Goal: Task Accomplishment & Management: Complete application form

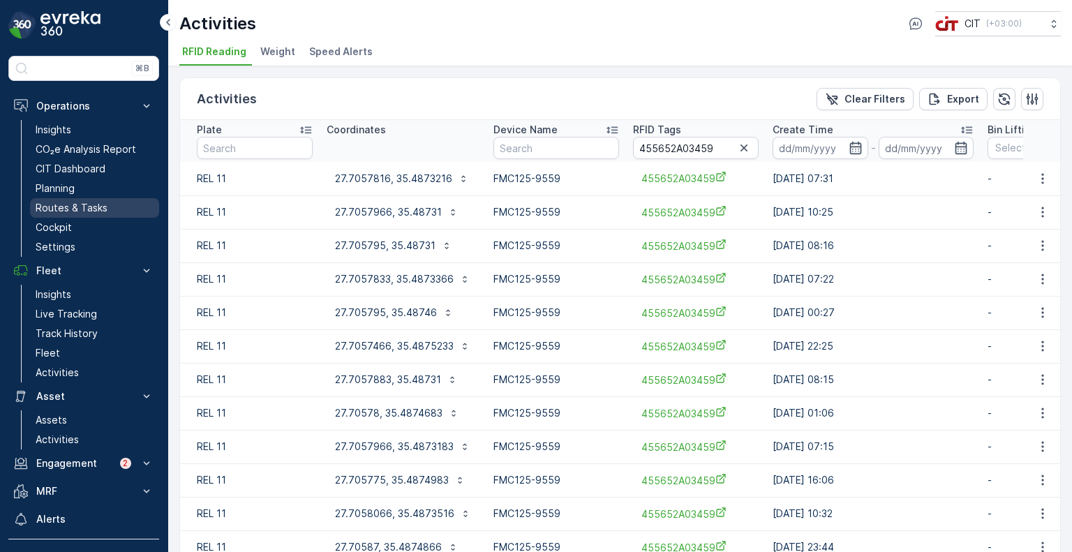
drag, startPoint x: 59, startPoint y: 192, endPoint x: 78, endPoint y: 204, distance: 22.9
click at [59, 192] on p "Planning" at bounding box center [55, 188] width 39 height 14
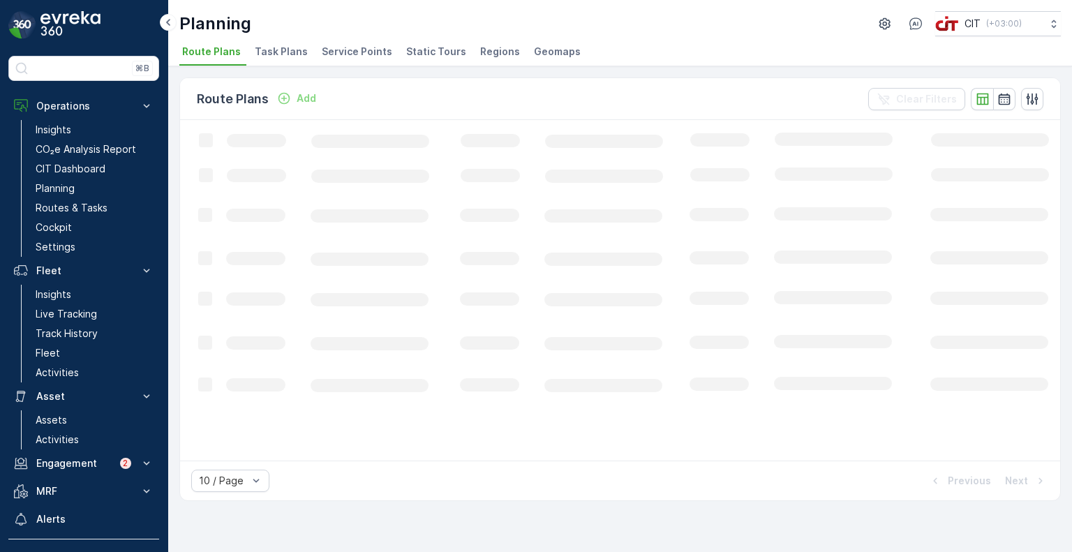
click at [338, 53] on span "Service Points" at bounding box center [357, 52] width 71 height 14
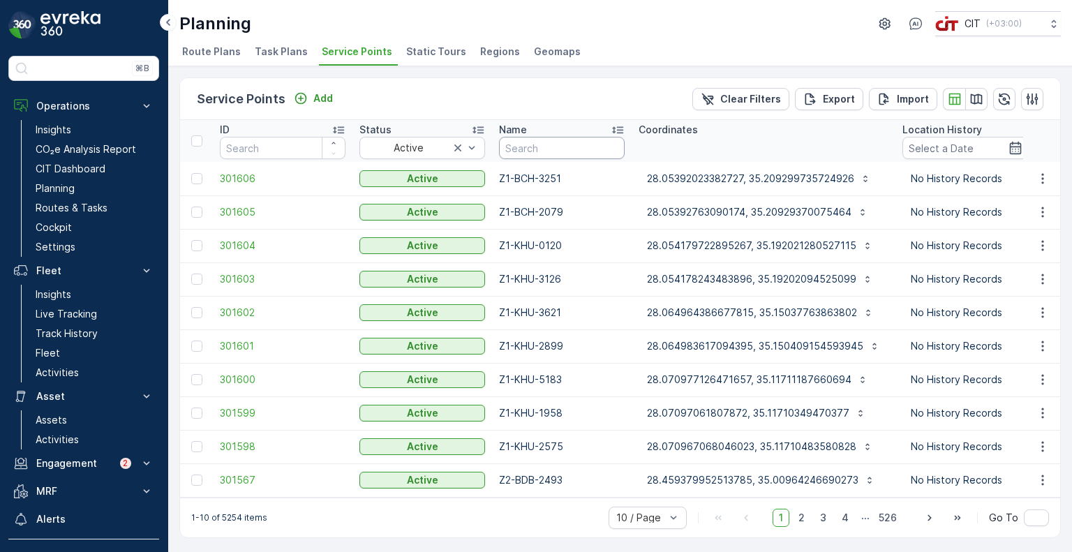
click at [533, 148] on input "text" at bounding box center [562, 148] width 126 height 22
type input "1179"
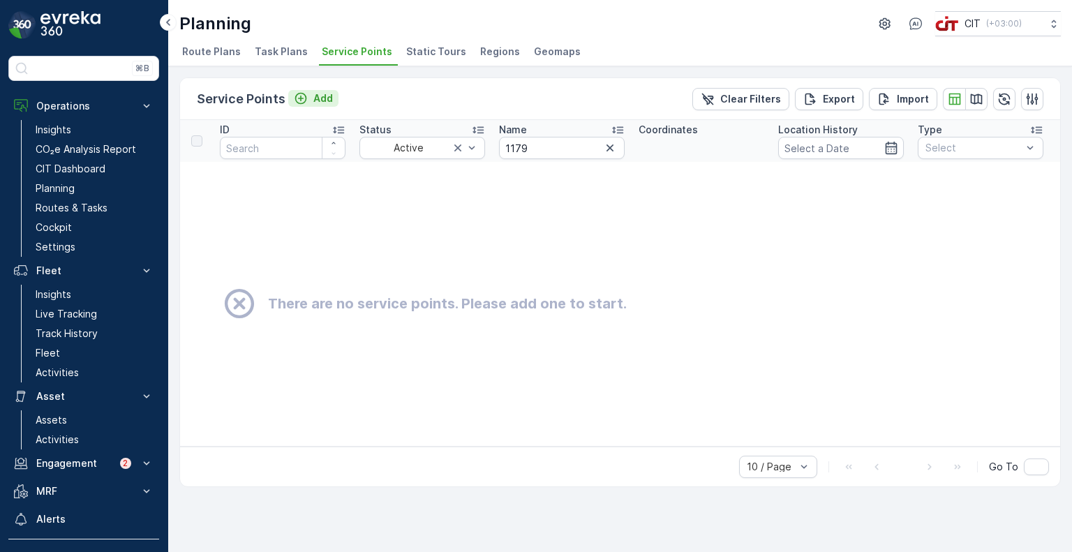
click at [304, 98] on icon "Add" at bounding box center [301, 98] width 14 height 14
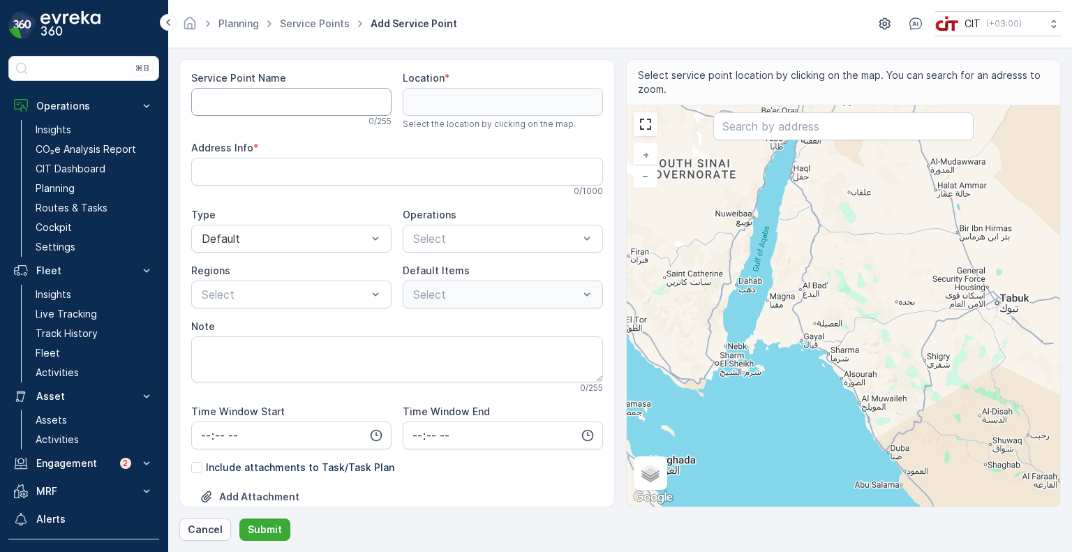
click at [297, 96] on Name "Service Point Name" at bounding box center [291, 102] width 200 height 28
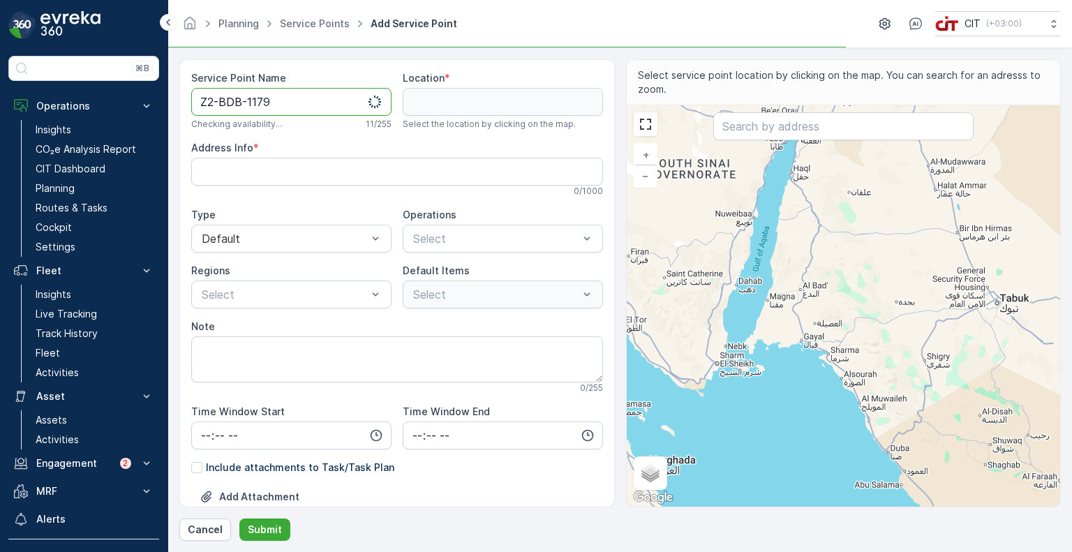
type Name "Z2-BDB-1179"
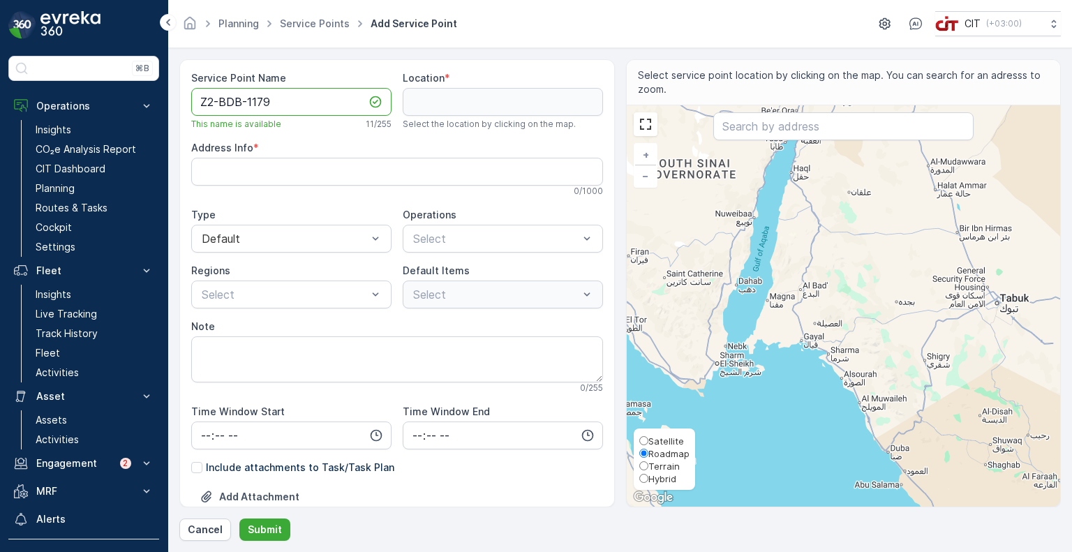
click at [645, 480] on input "Hybrid" at bounding box center [643, 478] width 9 height 9
radio input "true"
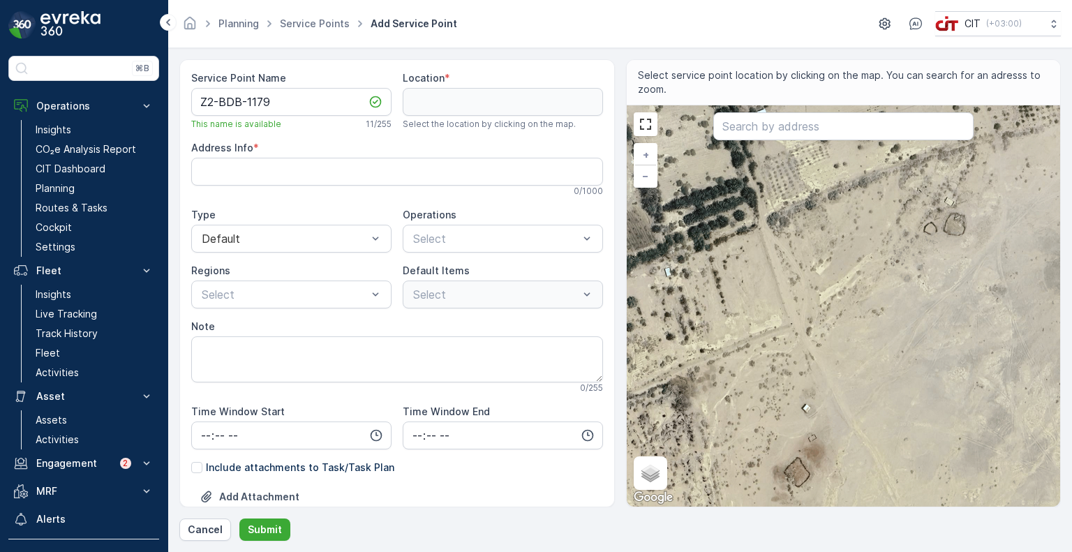
click at [787, 325] on div "+ − Satellite Roadmap Terrain Hybrid Leaflet Keyboard shortcuts Map Data Map da…" at bounding box center [844, 305] width 434 height 401
type input "28.466853173531124,34.9288777306351"
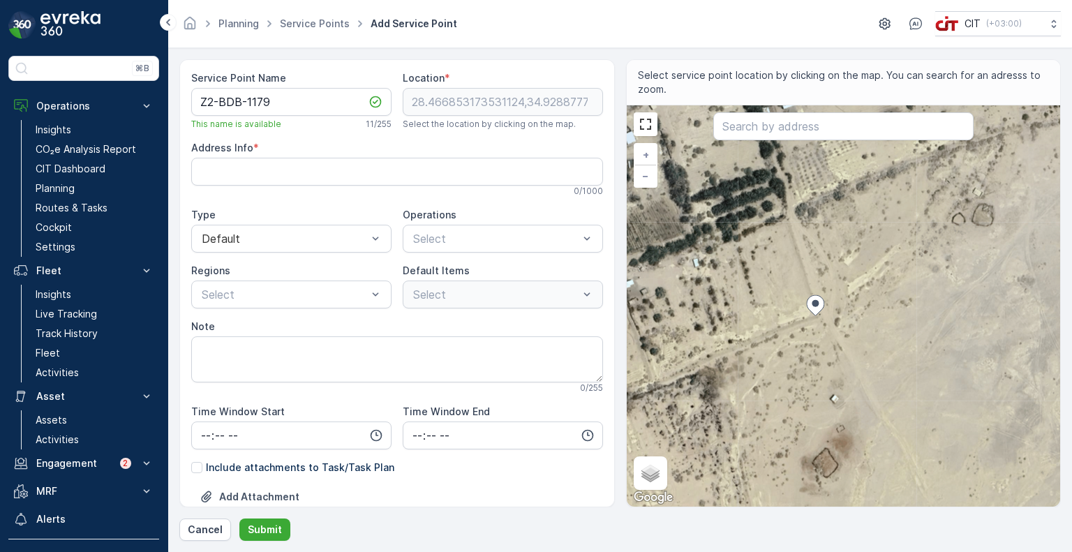
type Info "KNMA6981، 6981 الملك [PERSON_NAME]، 4006، البدع 49757, [GEOGRAPHIC_DATA]"
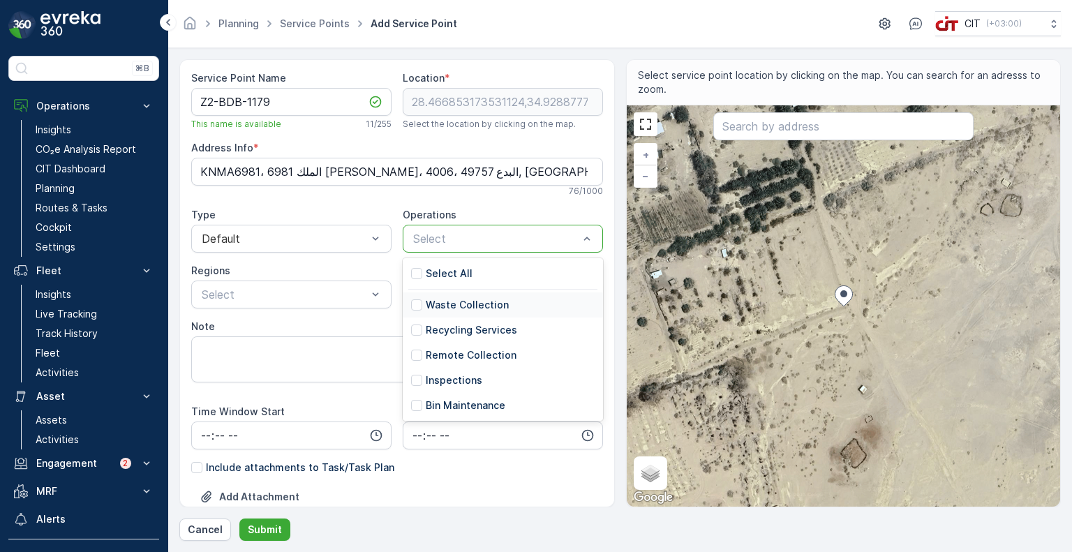
click at [435, 304] on p "Waste Collection" at bounding box center [467, 305] width 83 height 14
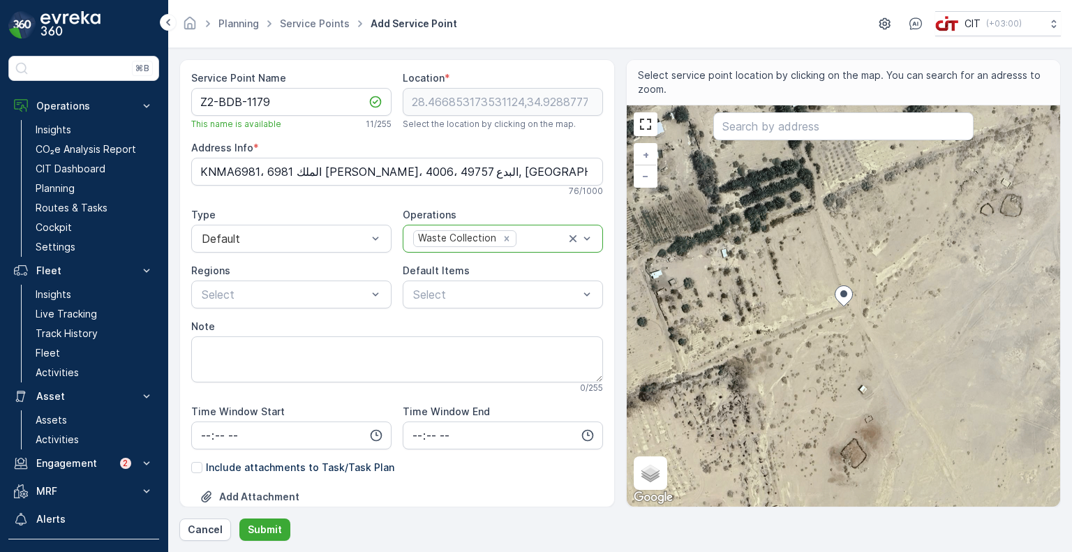
click at [457, 237] on div "Waste Collection" at bounding box center [456, 238] width 84 height 15
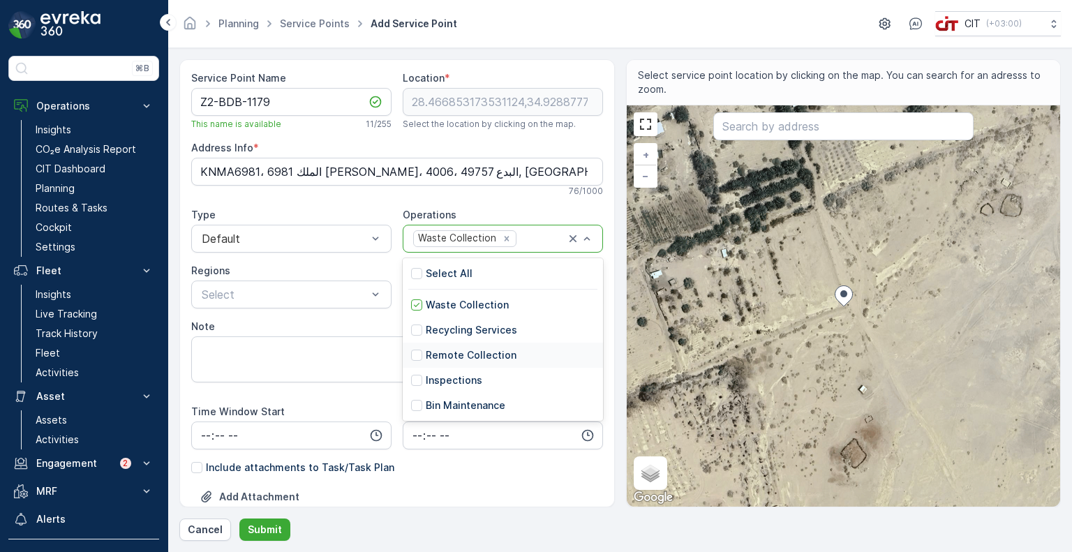
click at [430, 354] on p "Remote Collection" at bounding box center [471, 355] width 91 height 14
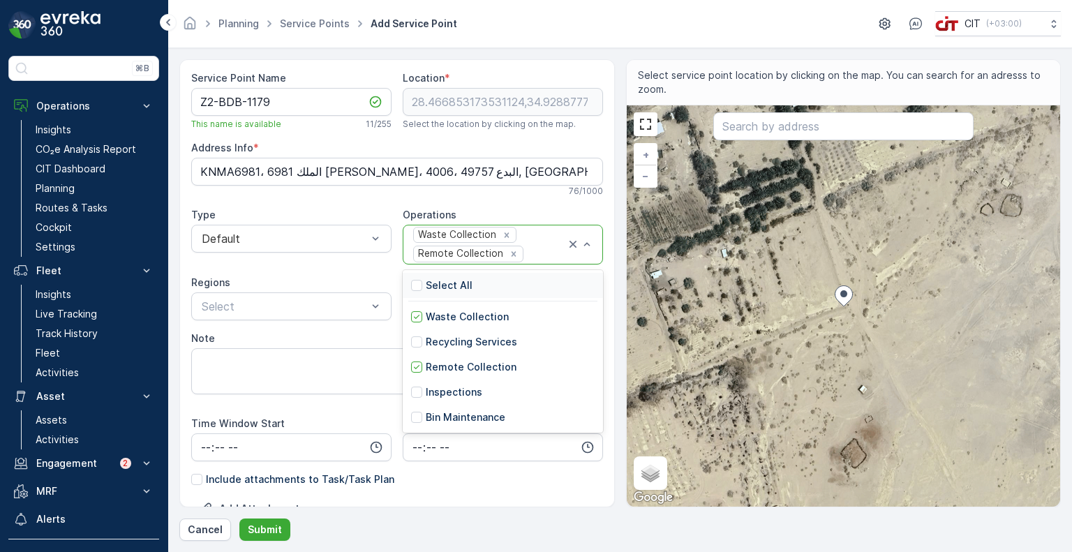
click at [444, 251] on div "Remote Collection" at bounding box center [459, 253] width 91 height 15
click at [439, 417] on p "Bin Maintenance" at bounding box center [466, 417] width 80 height 14
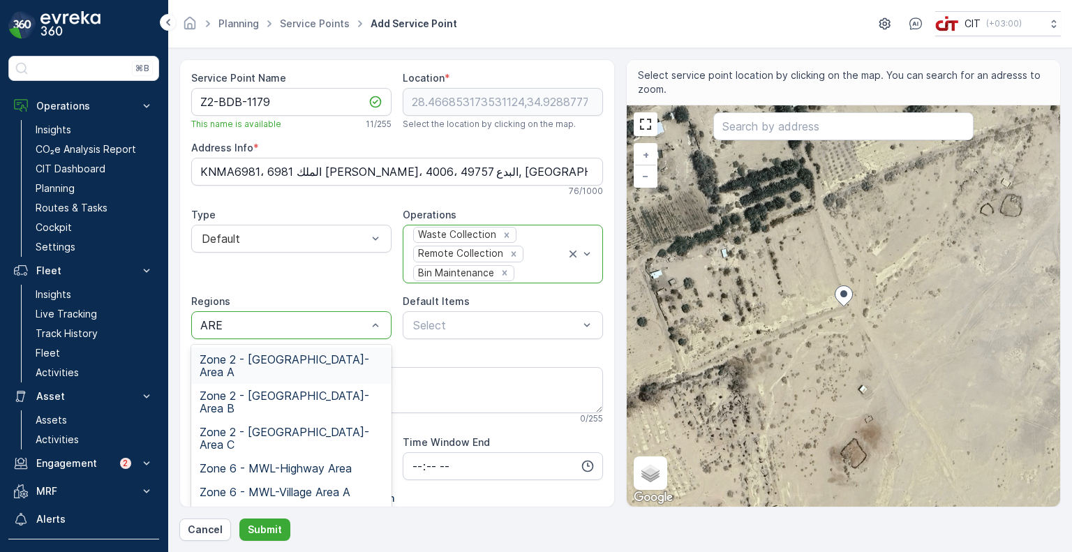
type input "AREA"
click at [305, 390] on span "Zone 2 - [GEOGRAPHIC_DATA]-Area B" at bounding box center [292, 402] width 184 height 25
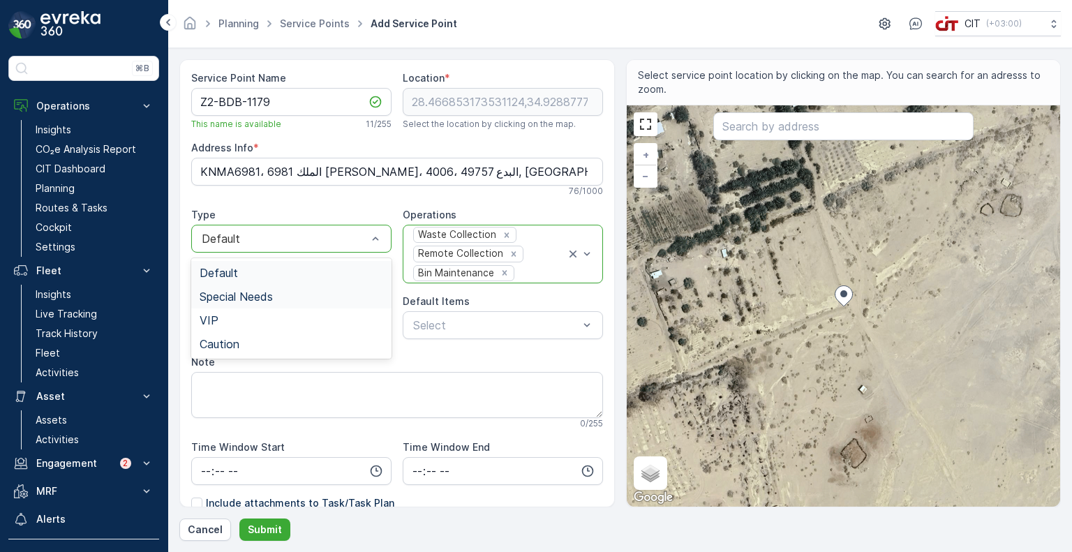
click at [247, 298] on span "Special Needs" at bounding box center [236, 296] width 73 height 13
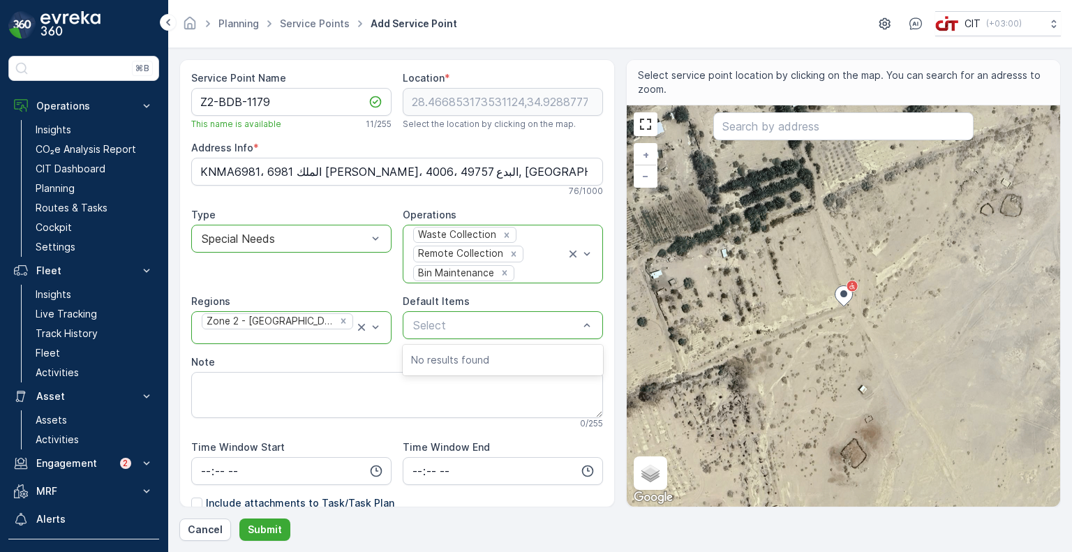
click at [448, 317] on p "Select" at bounding box center [495, 325] width 165 height 17
click at [275, 526] on p "Submit" at bounding box center [265, 530] width 34 height 14
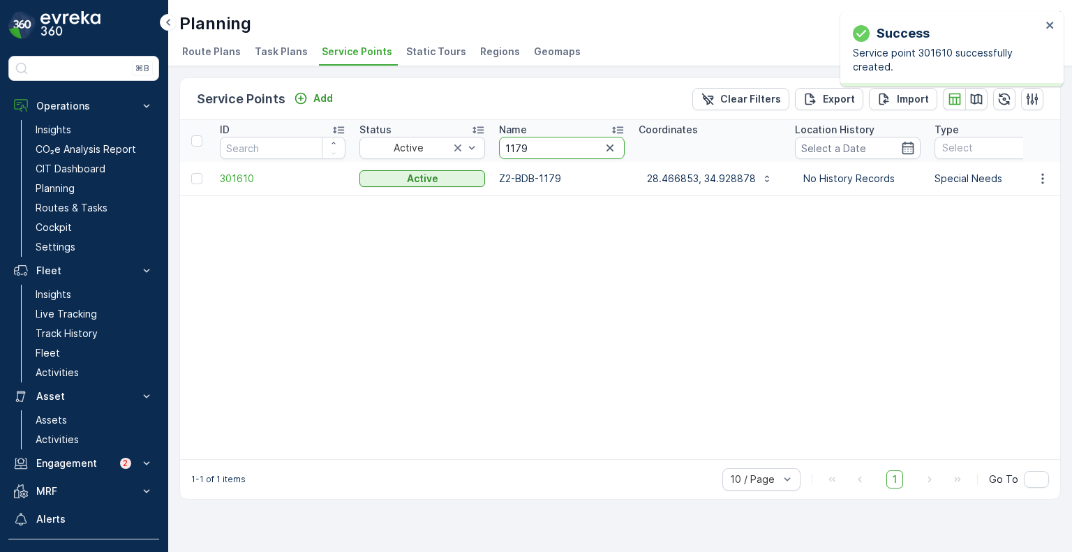
drag, startPoint x: 535, startPoint y: 149, endPoint x: 498, endPoint y: 149, distance: 36.3
click at [499, 149] on input "1179" at bounding box center [562, 148] width 126 height 22
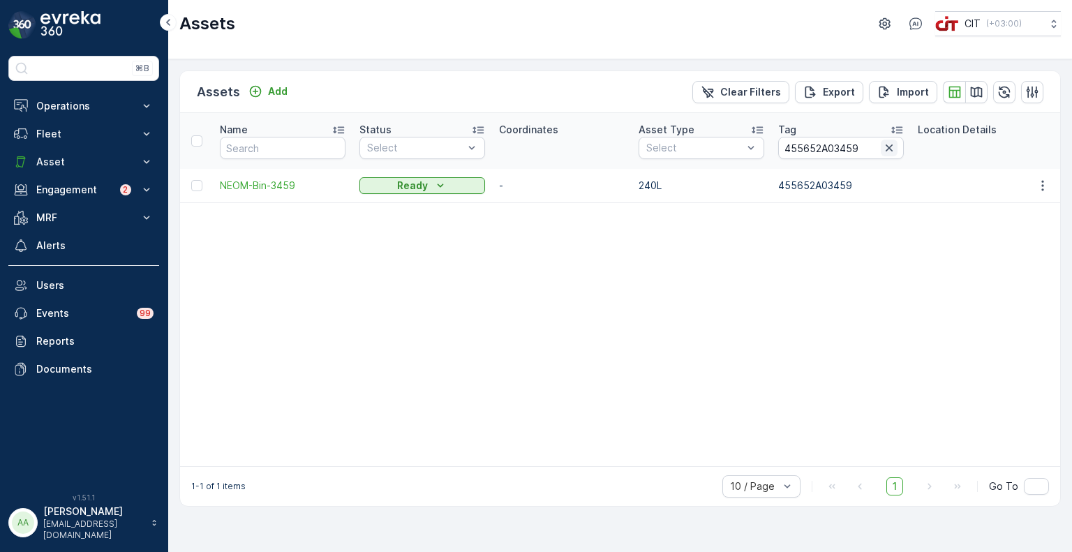
click at [885, 150] on icon "button" at bounding box center [889, 148] width 14 height 14
